Goal: Task Accomplishment & Management: Manage account settings

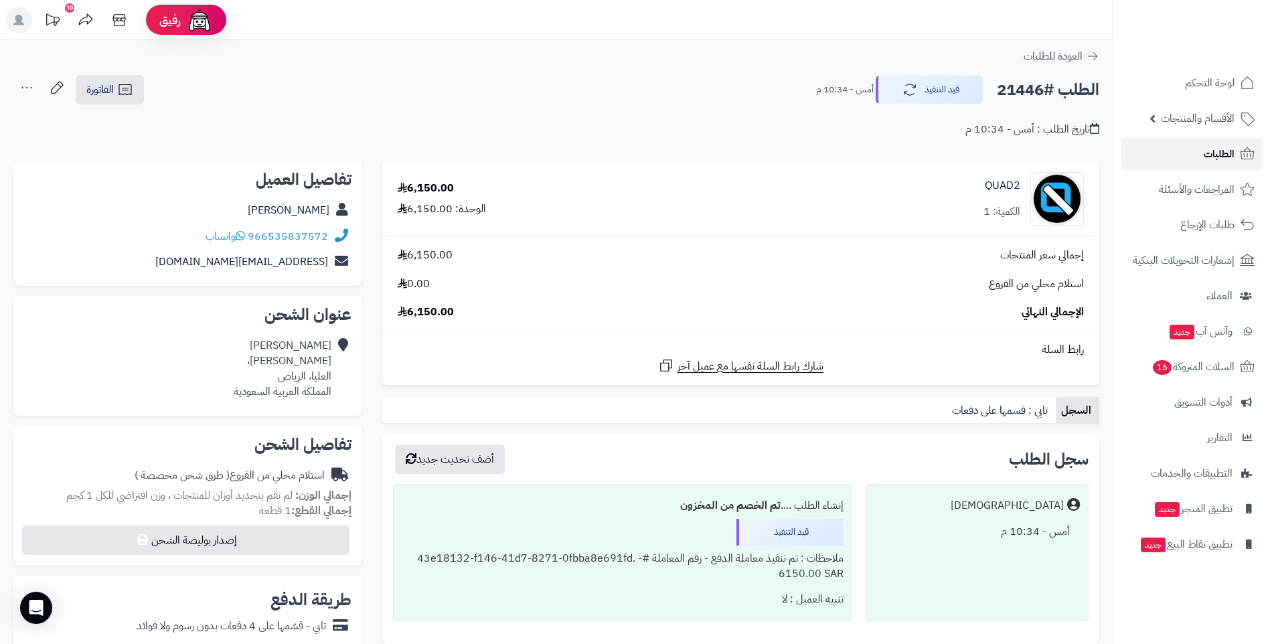
click at [1231, 156] on span "الطلبات" at bounding box center [1219, 154] width 31 height 19
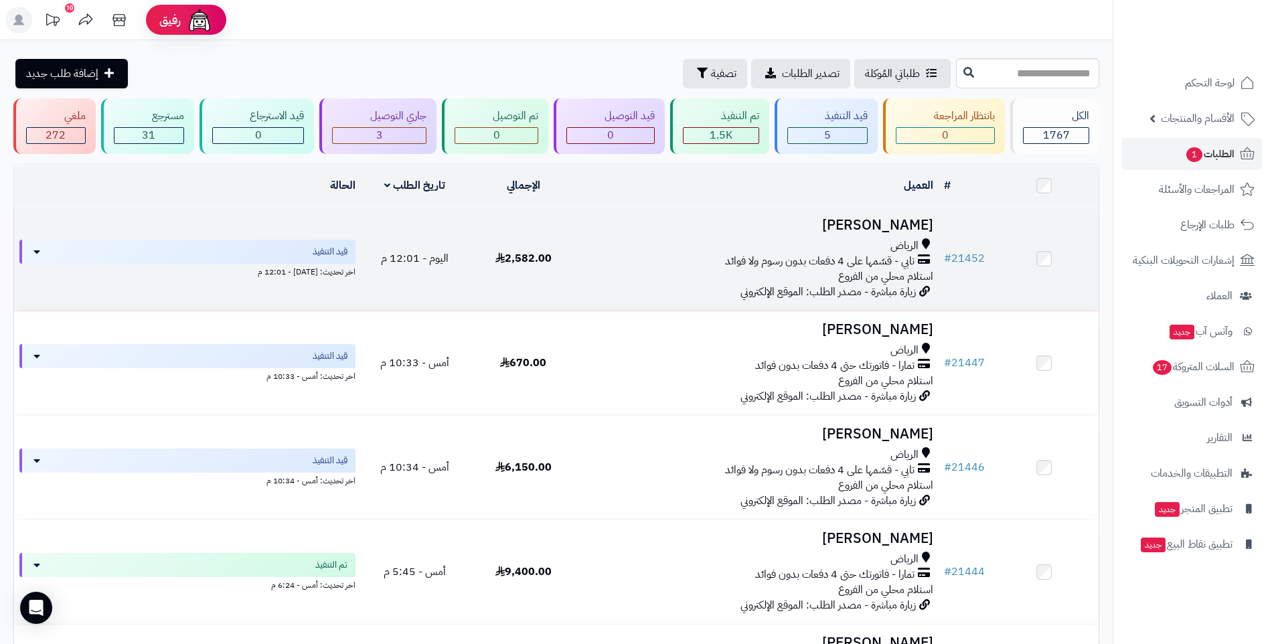
click at [665, 258] on div "تابي - قسّمها على 4 دفعات بدون رسوم ولا فوائد" at bounding box center [758, 261] width 350 height 15
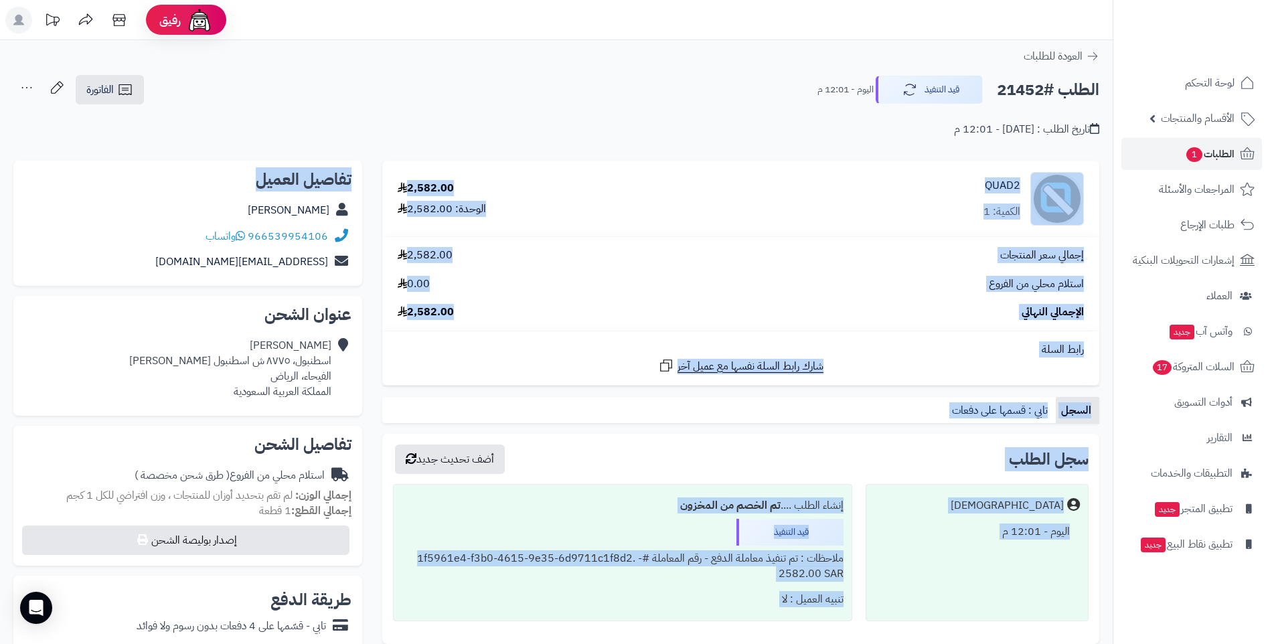
drag, startPoint x: 150, startPoint y: 152, endPoint x: 172, endPoint y: 114, distance: 43.5
click at [170, 116] on div "**********" at bounding box center [556, 503] width 1113 height 926
click at [104, 87] on span "الفاتورة" at bounding box center [99, 90] width 27 height 16
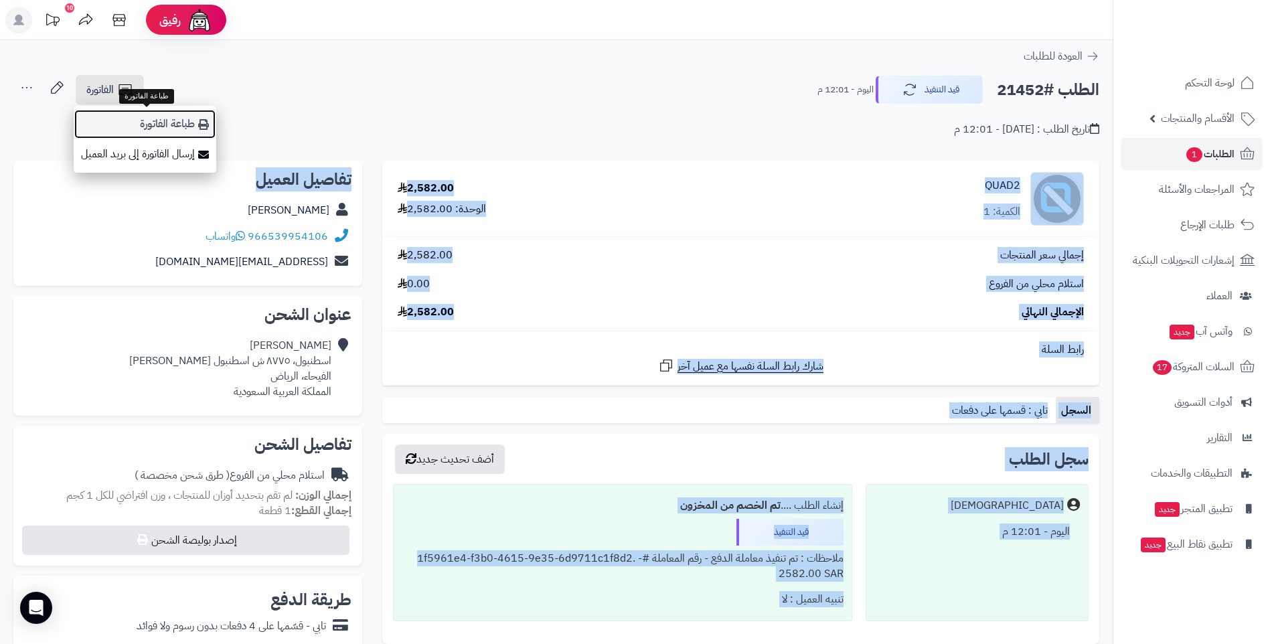
click at [191, 124] on link "طباعة الفاتورة" at bounding box center [145, 124] width 143 height 30
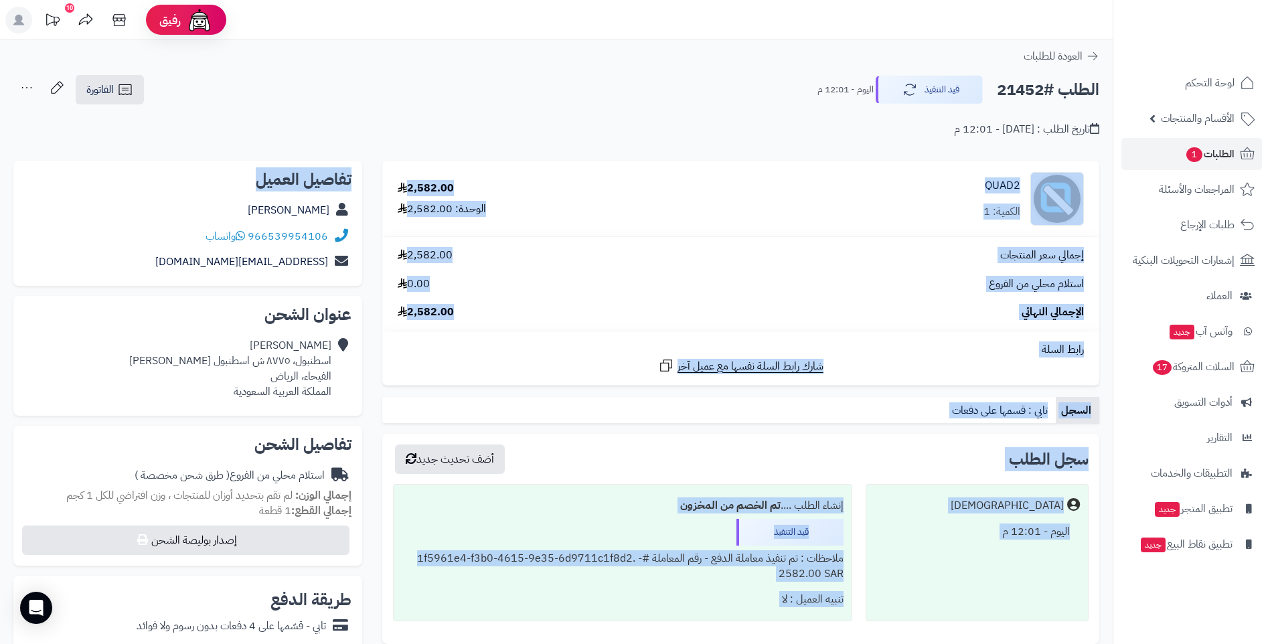
click at [644, 113] on div "تاريخ الطلب : اليوم - 12:01 م" at bounding box center [556, 121] width 1086 height 31
